Goal: Check status

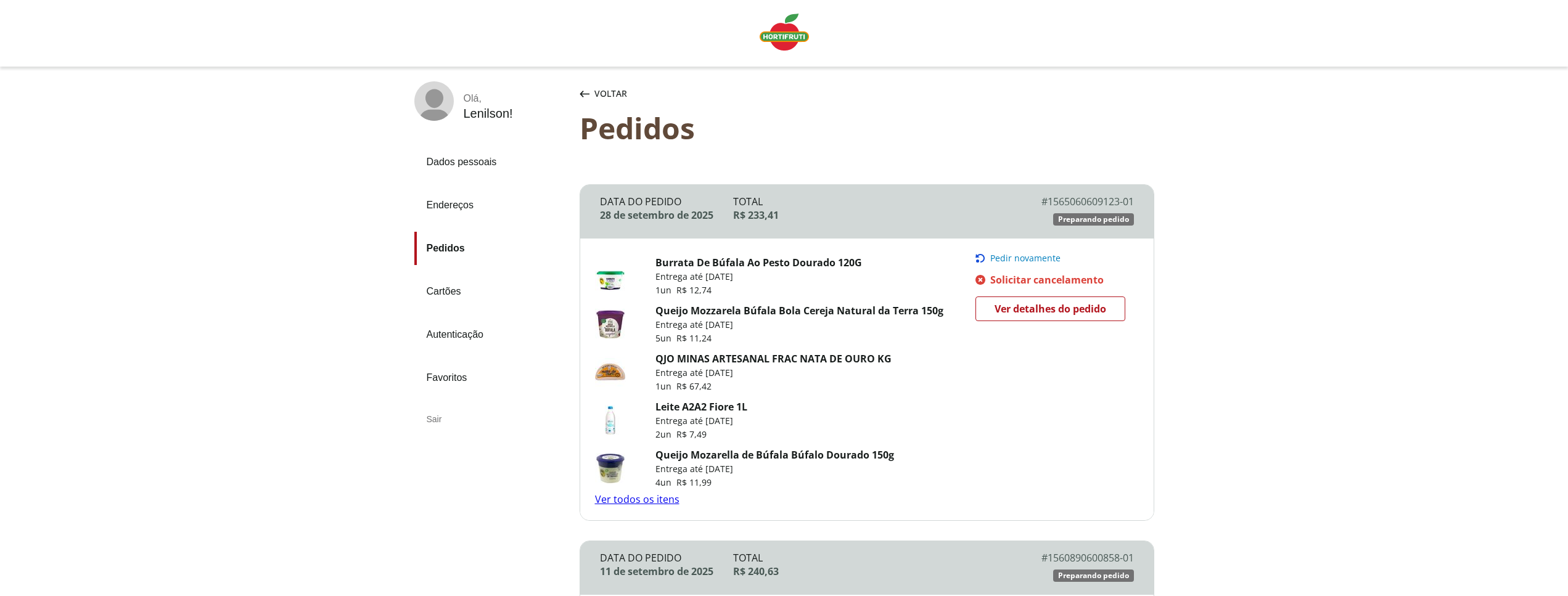
click at [658, 496] on link "Ver todos os itens" at bounding box center [637, 499] width 84 height 14
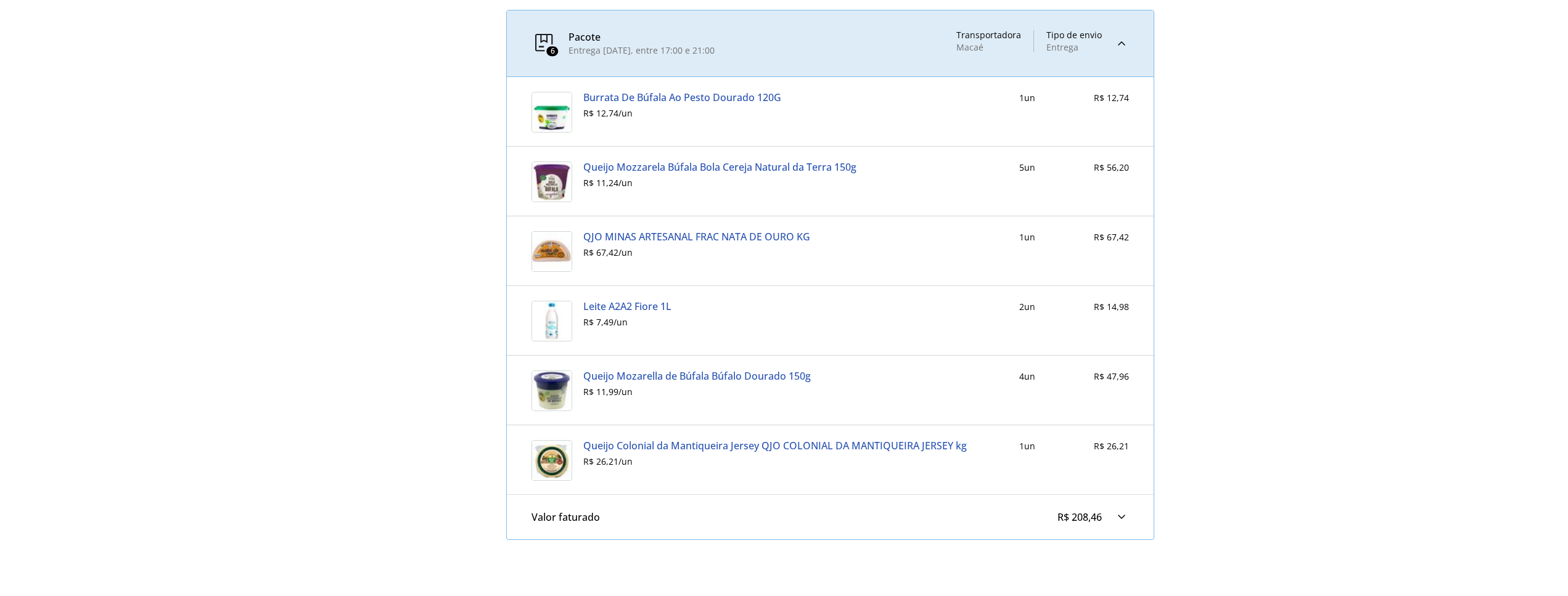
scroll to position [566, 0]
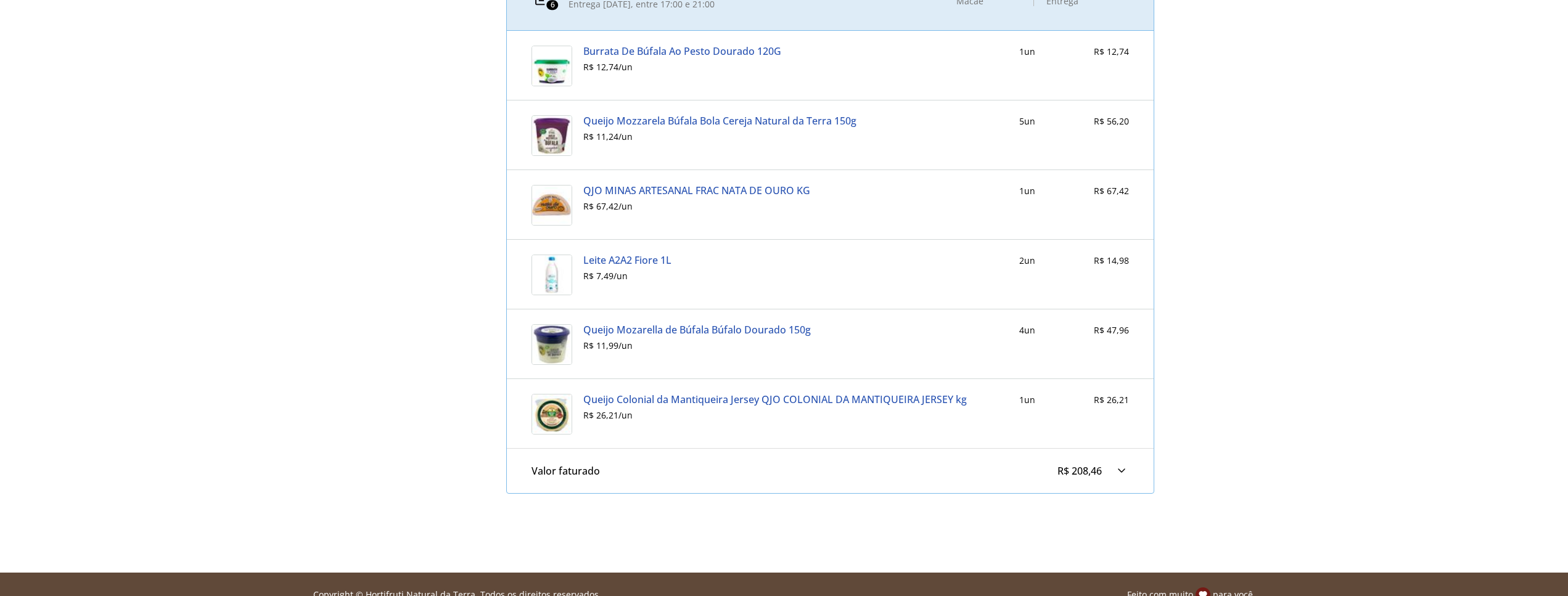
click at [685, 397] on link "Queijo Colonial da Mantiqueira Jersey QJO COLONIAL DA MANTIQUEIRA JERSEY kg" at bounding box center [775, 399] width 384 height 11
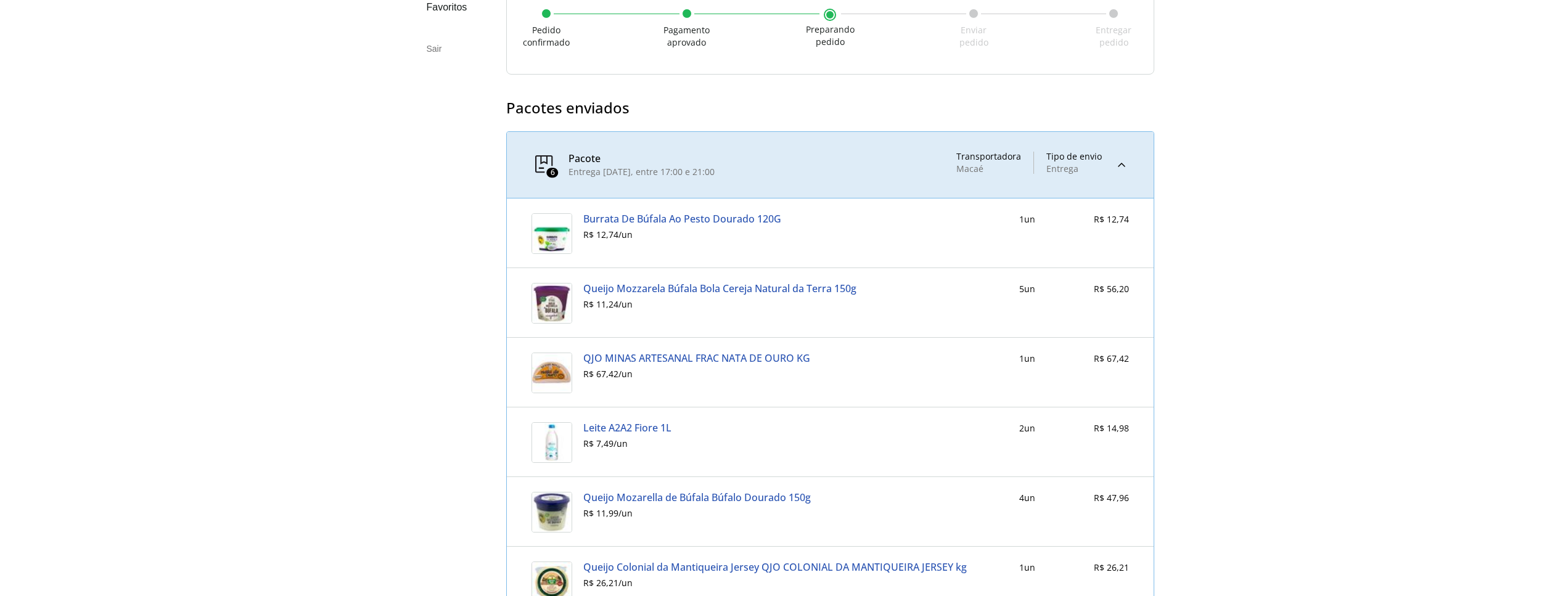
scroll to position [587, 0]
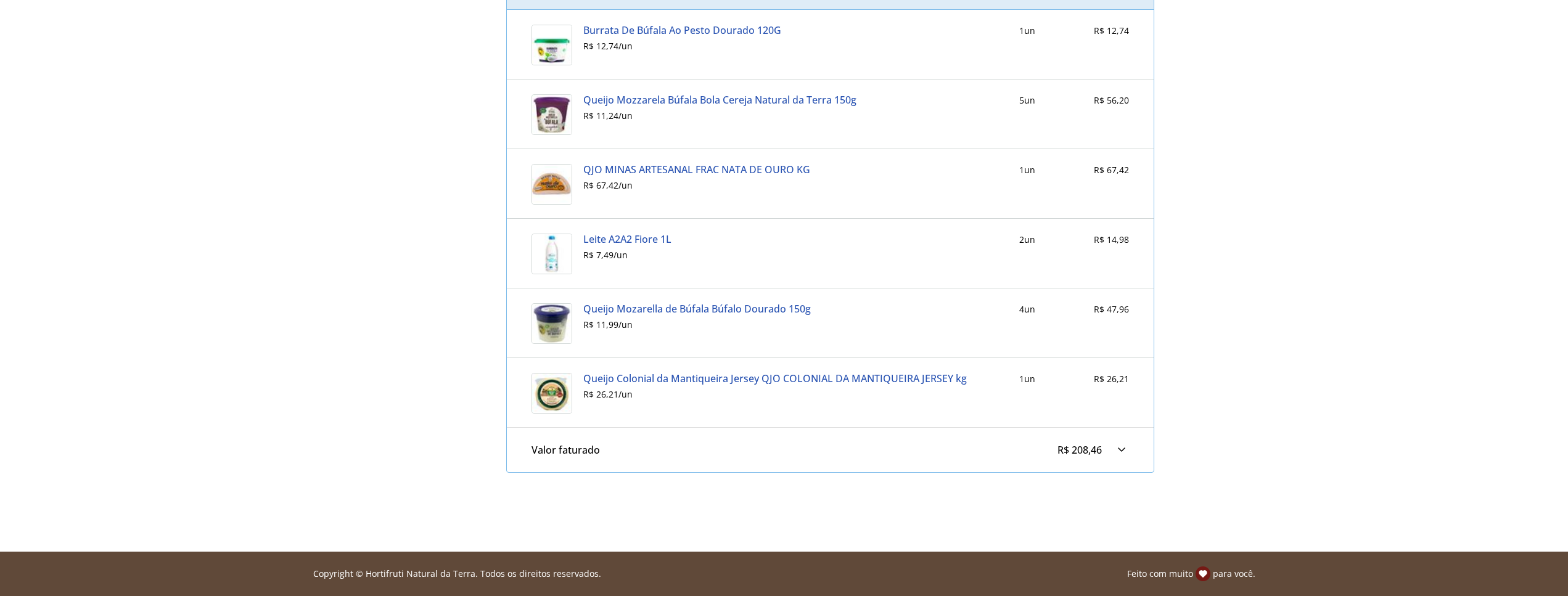
click at [766, 384] on link "Queijo Colonial da Mantiqueira Jersey QJO COLONIAL DA MANTIQUEIRA JERSEY kg" at bounding box center [775, 379] width 384 height 11
